Goal: Use online tool/utility: Utilize a website feature to perform a specific function

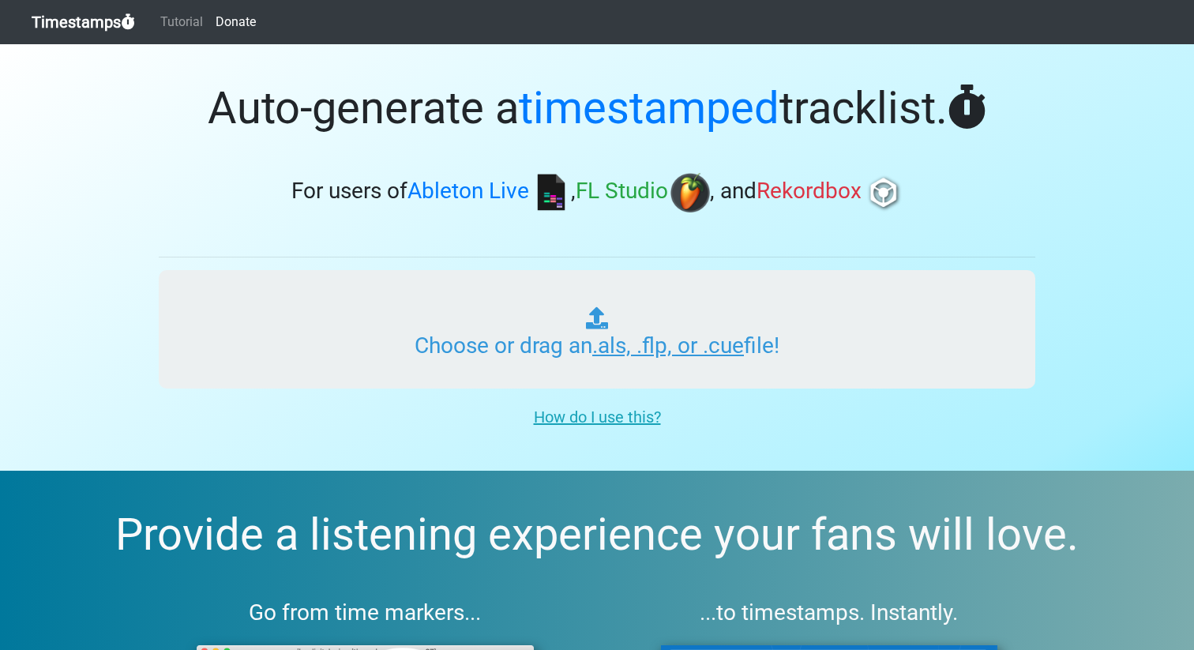
type input "C:\fakepath\RGC MIXcut.als"
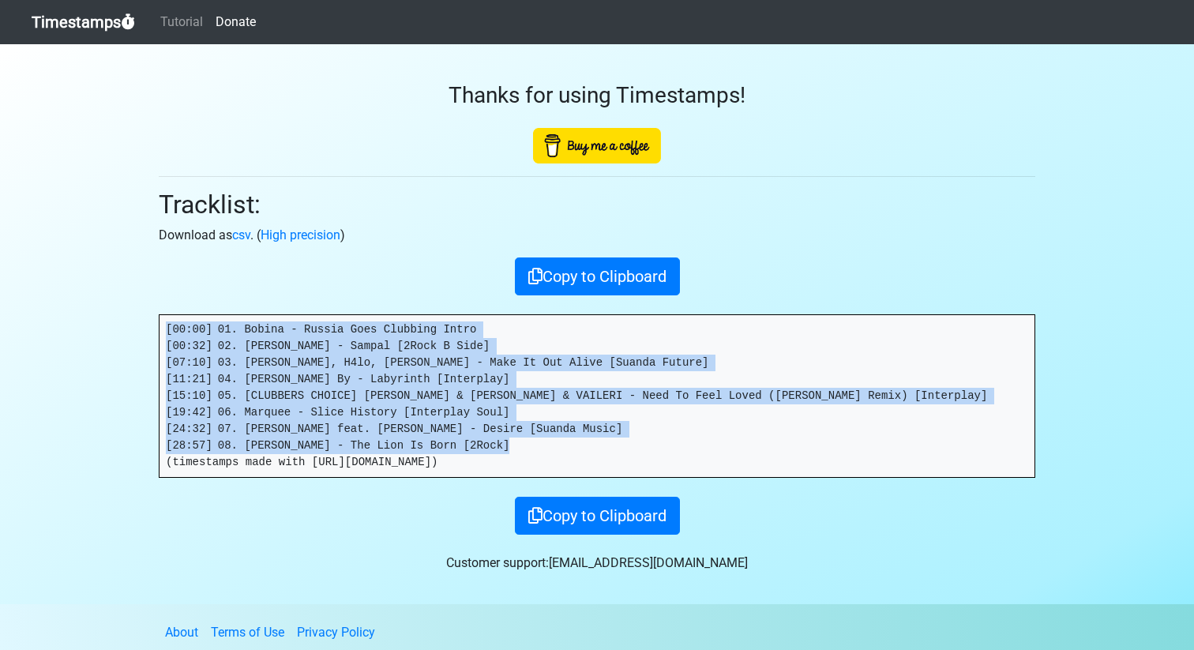
drag, startPoint x: 557, startPoint y: 444, endPoint x: 38, endPoint y: 293, distance: 541.2
click at [2, 307] on section "Thanks for using Timestamps! Tracklist: Download as csv . ( High precision ) Co…" at bounding box center [597, 324] width 1194 height 560
click at [248, 237] on link "csv" at bounding box center [241, 234] width 18 height 15
copy pre "[00:00] 01. Bobina - Russia Goes Clubbing Intro [00:32] 02. Bob Athlans - Sampa…"
